Goal: Communication & Community: Share content

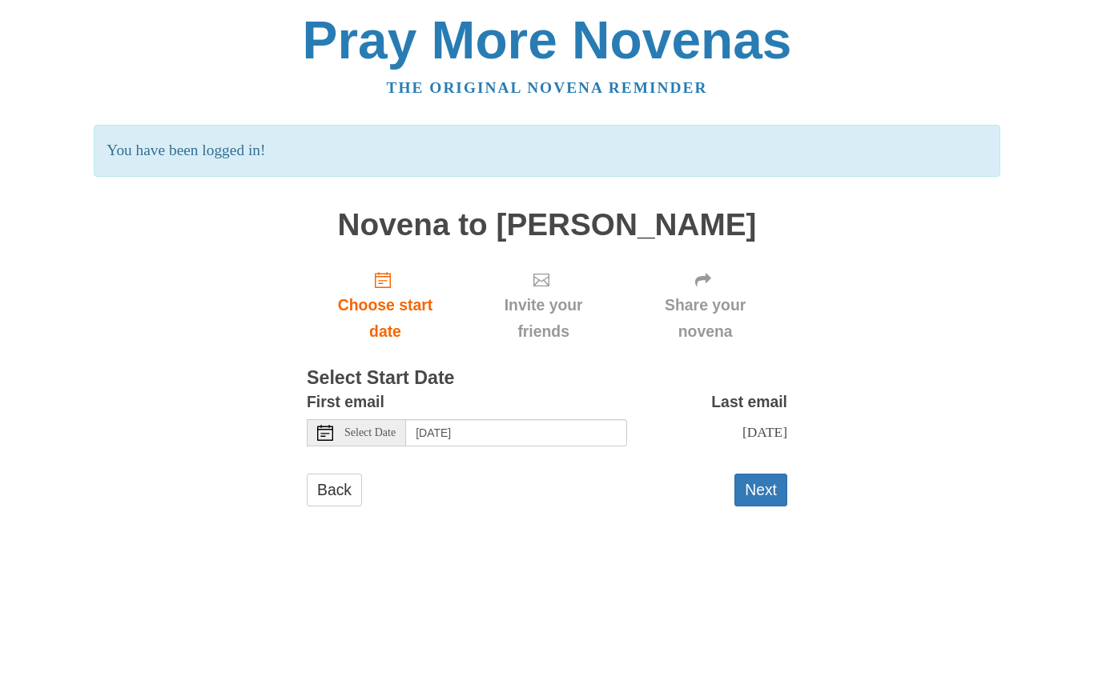
click at [551, 320] on span "Invite your friends" at bounding box center [543, 319] width 127 height 53
click at [551, 275] on span at bounding box center [543, 281] width 20 height 16
click at [548, 335] on span "Invite your friends" at bounding box center [543, 319] width 127 height 53
click at [751, 492] on button "Next" at bounding box center [760, 491] width 53 height 33
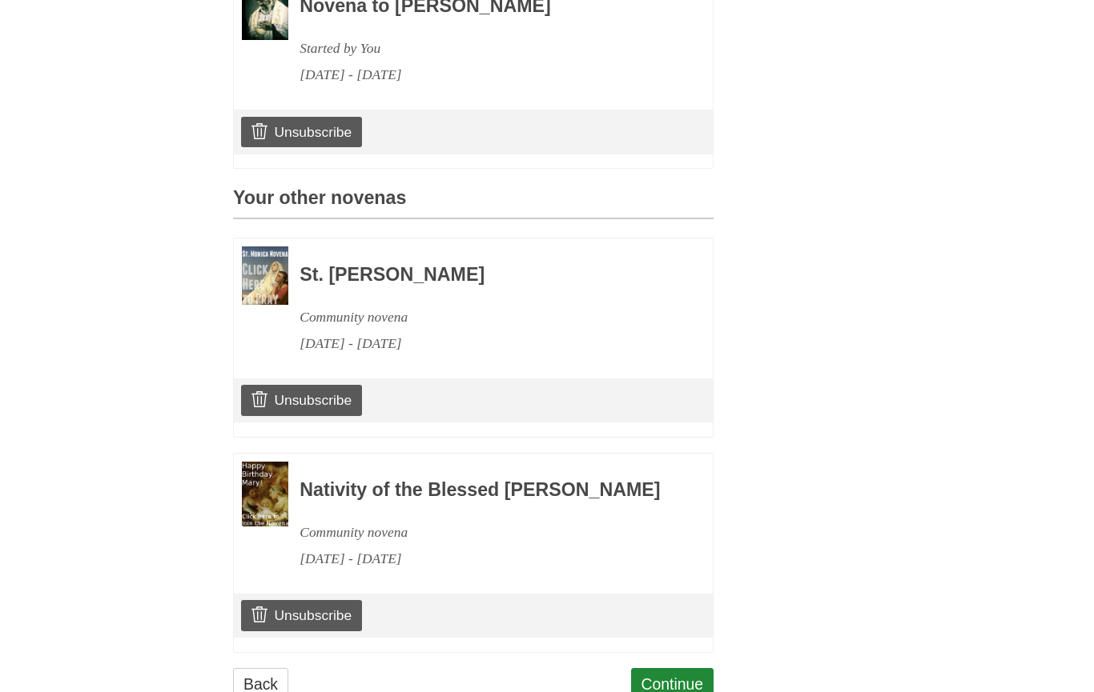
scroll to position [508, 0]
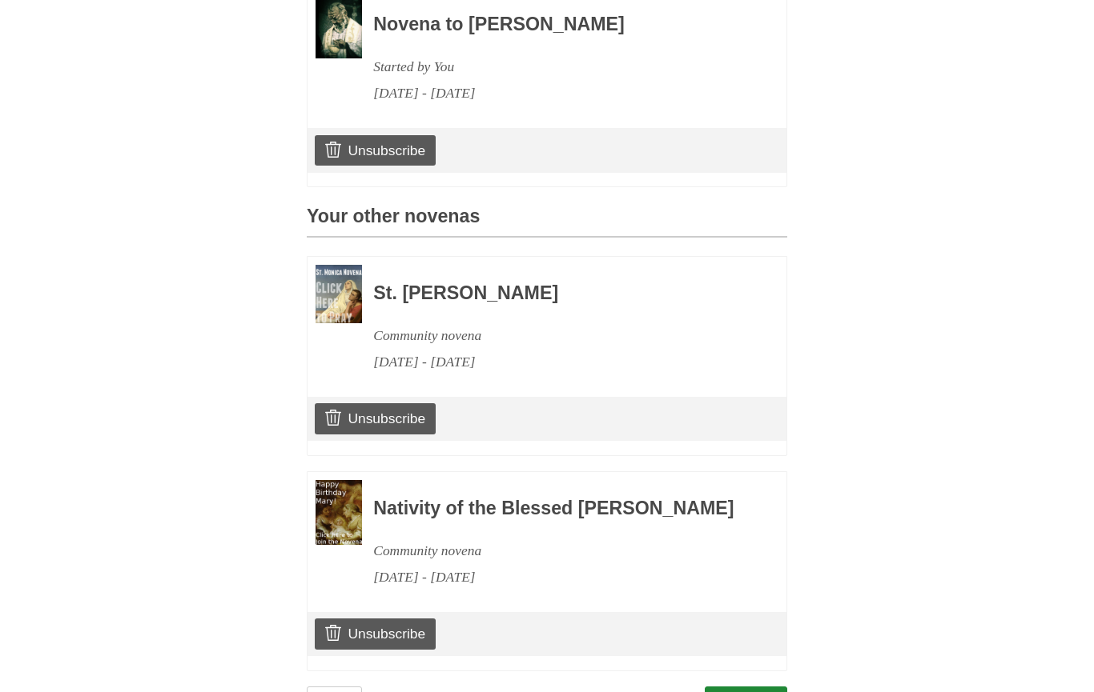
click at [381, 404] on link "Unsubscribe" at bounding box center [375, 419] width 121 height 30
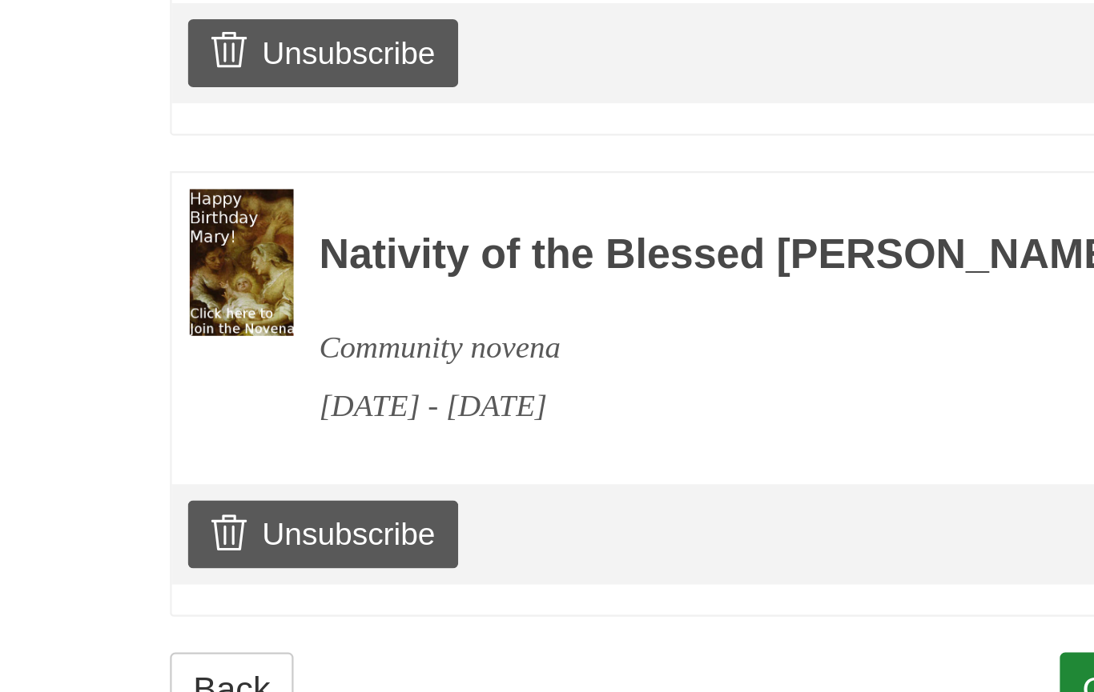
scroll to position [664, 0]
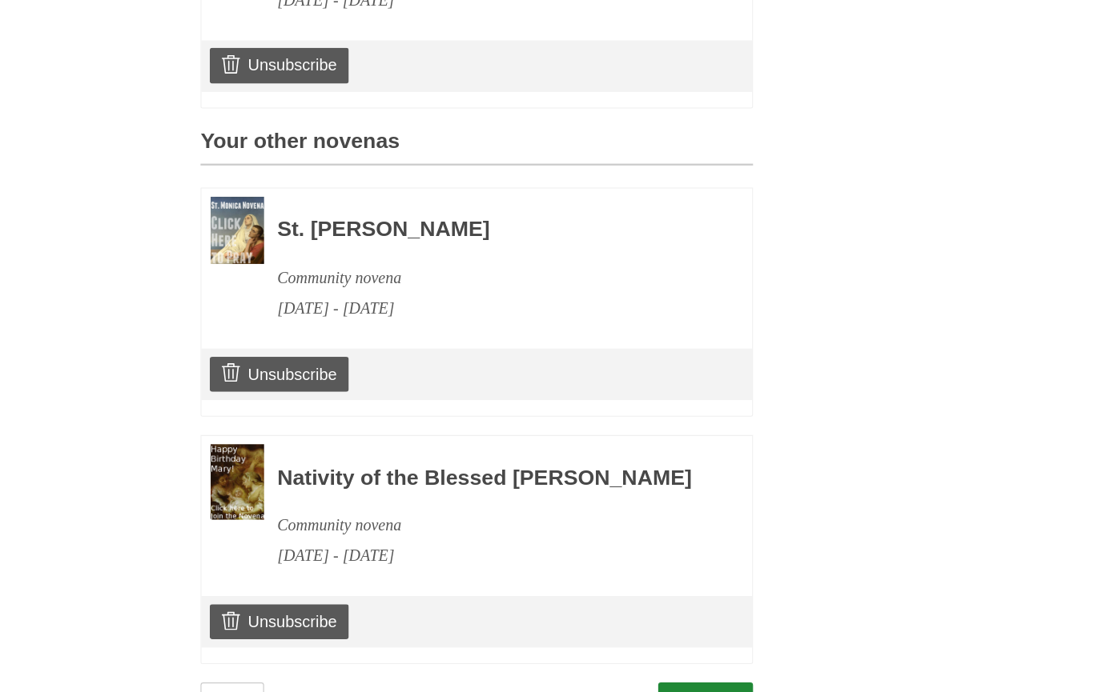
click at [704, 613] on link "Continue" at bounding box center [745, 629] width 83 height 33
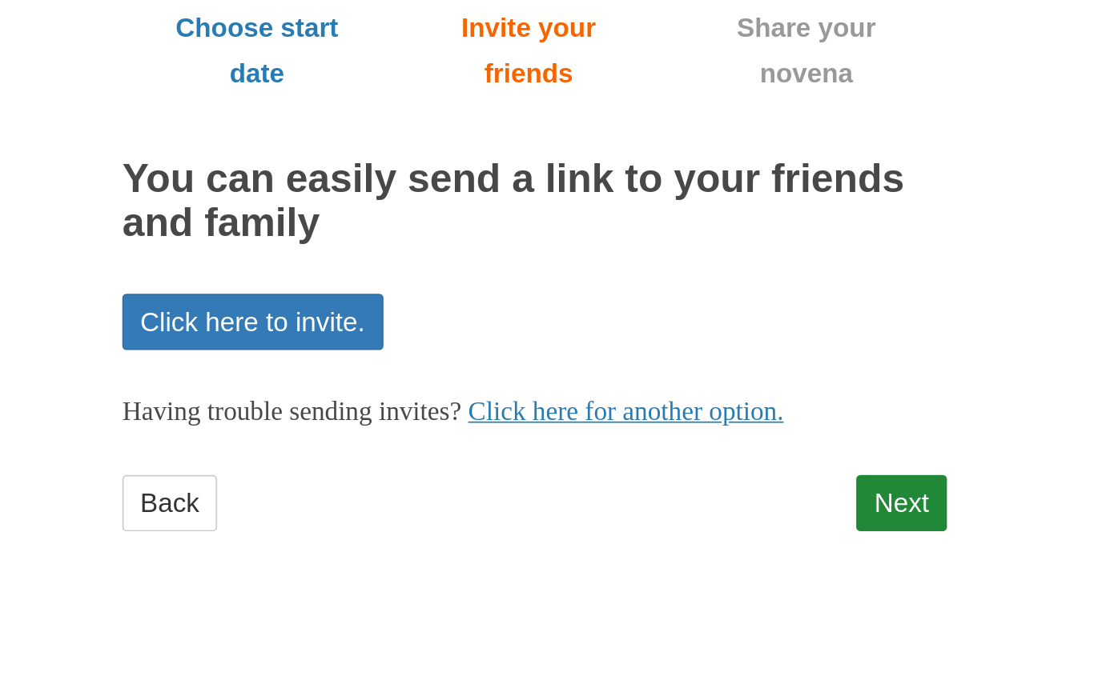
click at [307, 385] on link "Click here to invite." at bounding box center [383, 401] width 152 height 33
